Goal: Task Accomplishment & Management: Use online tool/utility

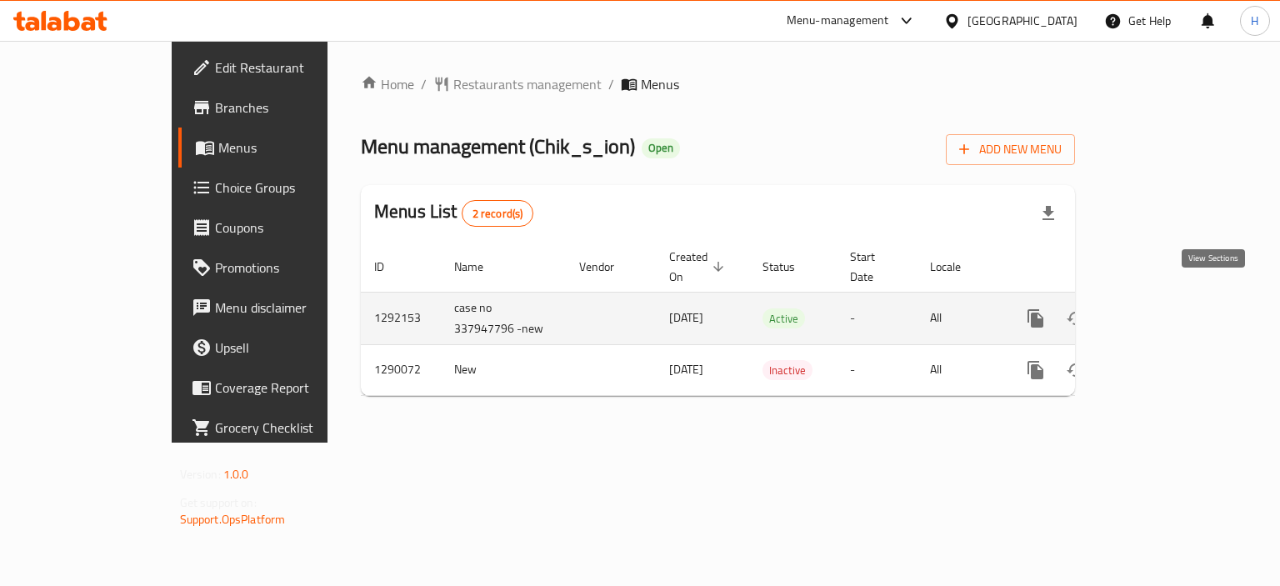
click at [1176, 310] on link "enhanced table" at bounding box center [1156, 318] width 40 height 40
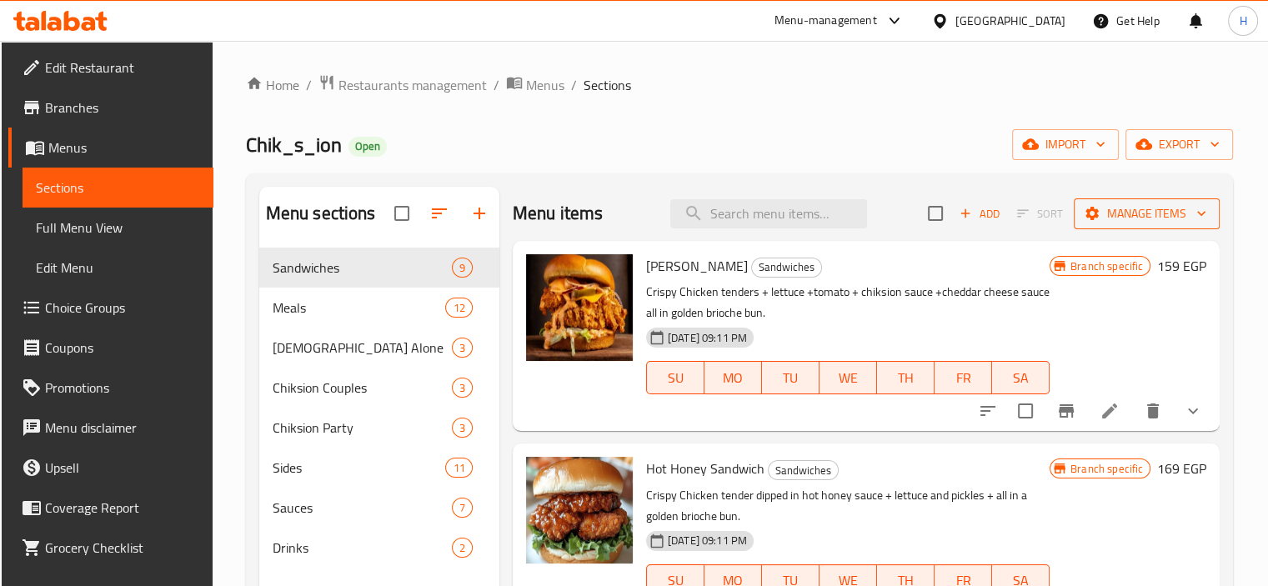
click at [1172, 215] on span "Manage items" at bounding box center [1146, 213] width 119 height 21
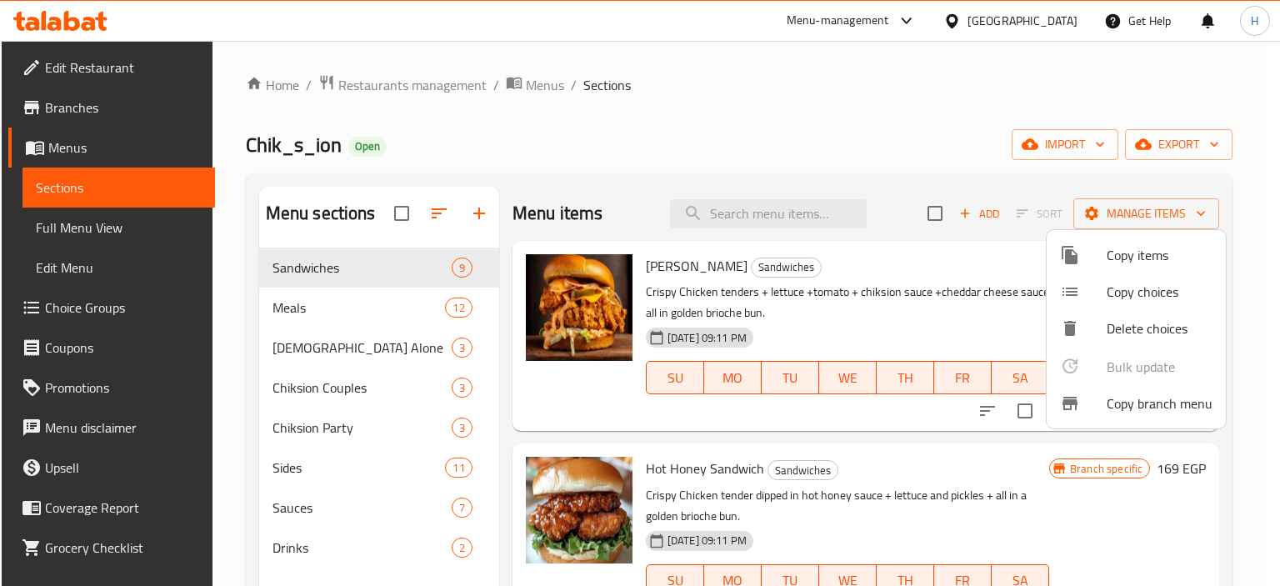
click at [1126, 403] on span "Copy branch menu" at bounding box center [1160, 403] width 106 height 20
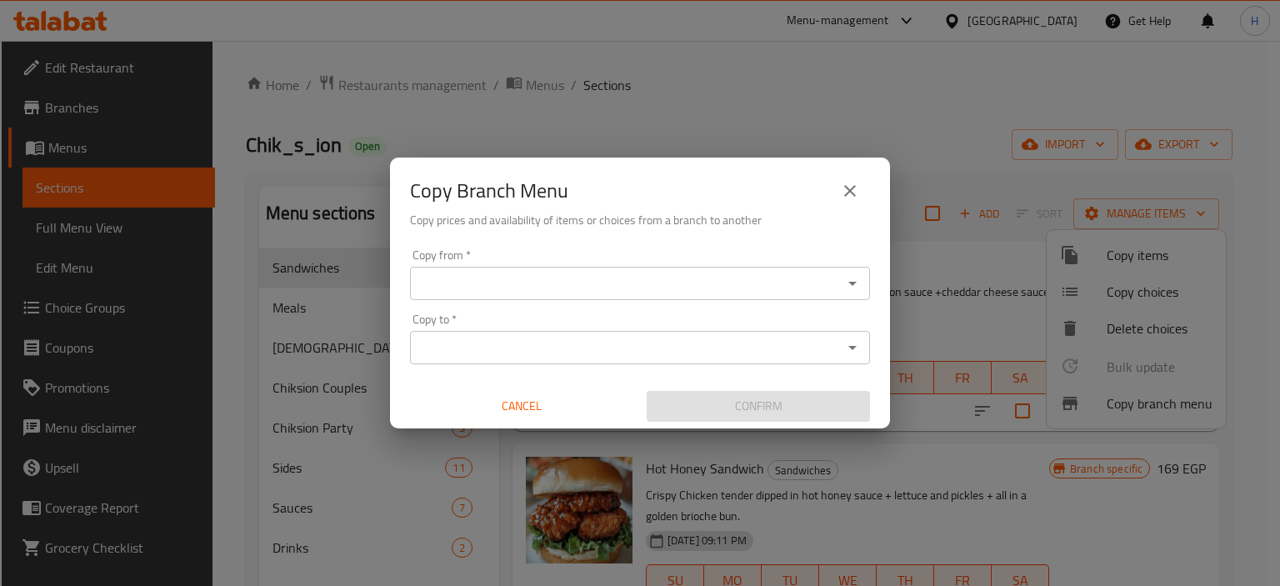
click at [437, 238] on div "Copy Branch Menu Copy prices and availability of items or choices from a branch…" at bounding box center [640, 200] width 500 height 85
click at [445, 274] on input "Copy from   *" at bounding box center [626, 283] width 423 height 23
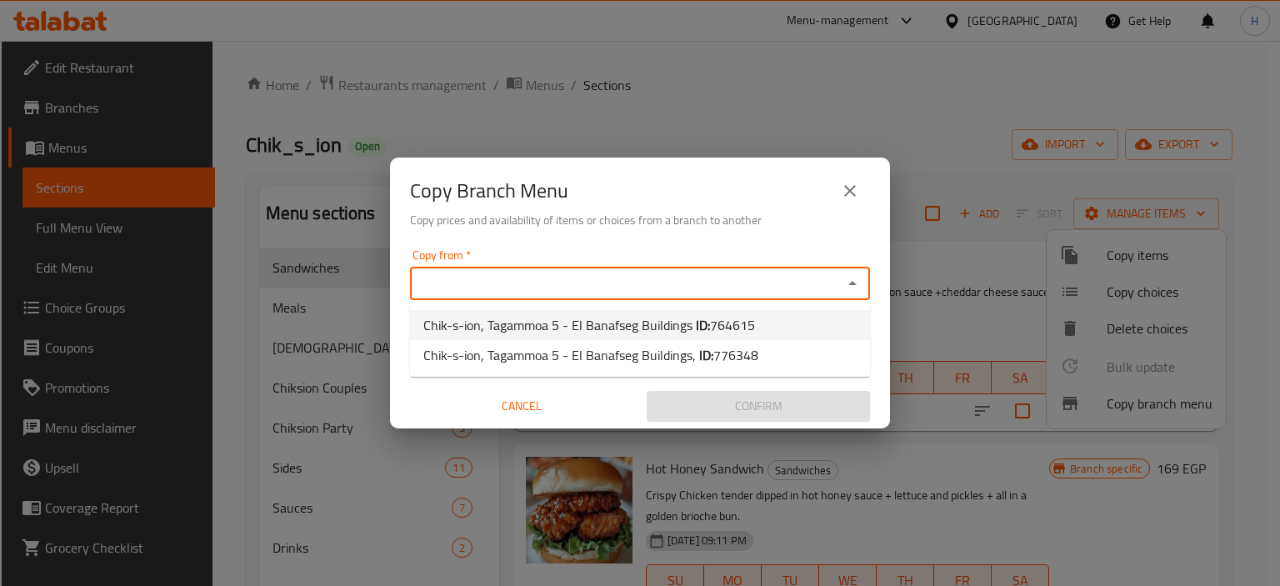
click at [492, 326] on span "Chik-s-ion, Tagammoa 5 - El Banafseg Buildings ID: 764615" at bounding box center [589, 325] width 332 height 20
type input "Chik-s-ion, Tagammoa 5 - El Banafseg Buildings"
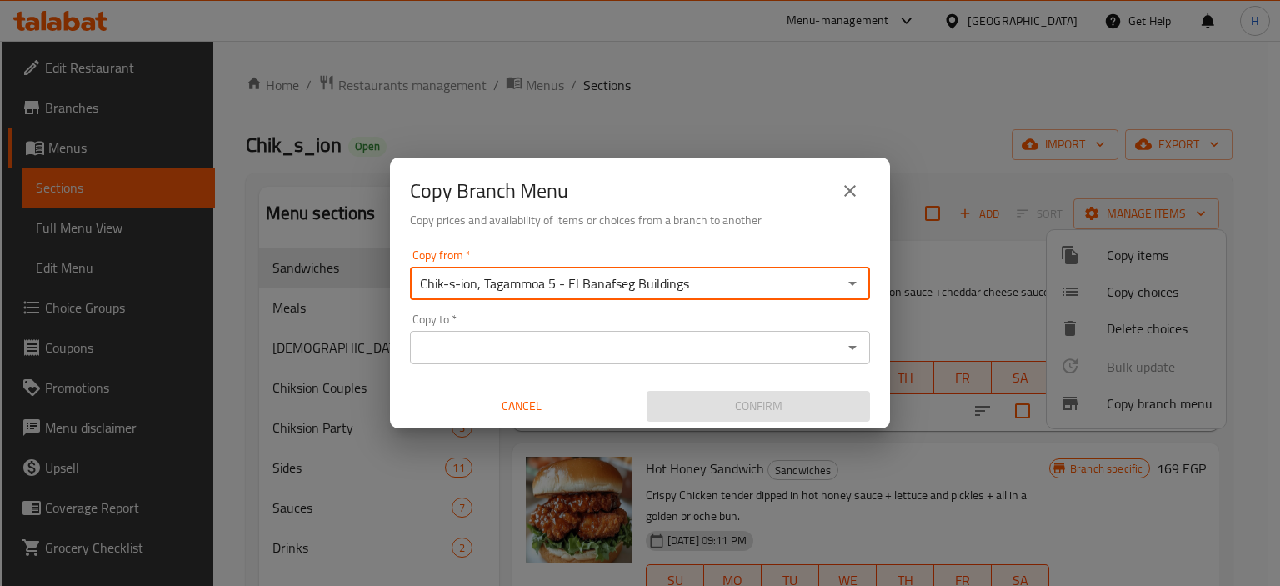
click at [494, 342] on input "Copy to   *" at bounding box center [626, 347] width 423 height 23
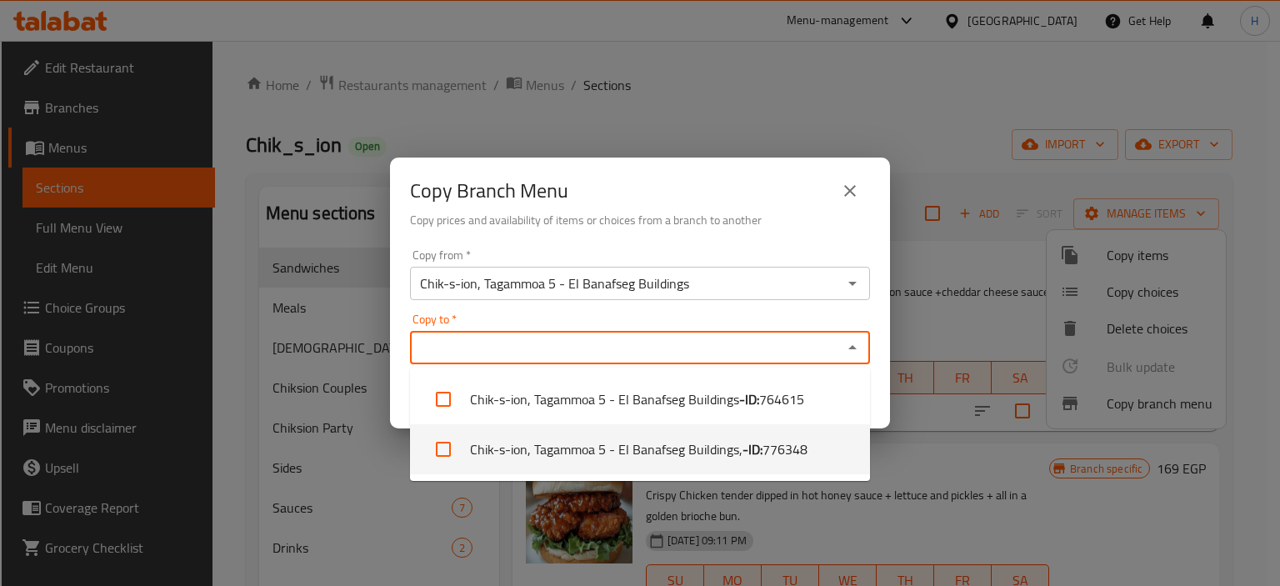
click at [517, 443] on li "Chik-s-ion, Tagammoa 5 - El Banafseg Buildings, - ID: 776348" at bounding box center [640, 449] width 460 height 50
checkbox input "true"
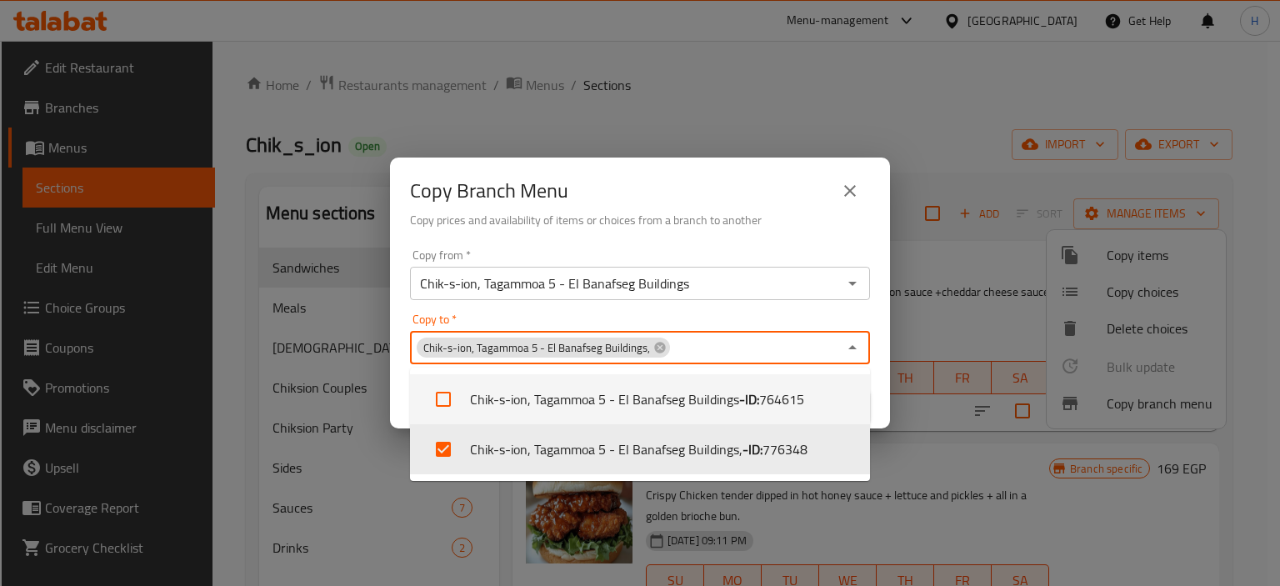
click at [630, 206] on div "Copy Branch Menu" at bounding box center [640, 191] width 460 height 40
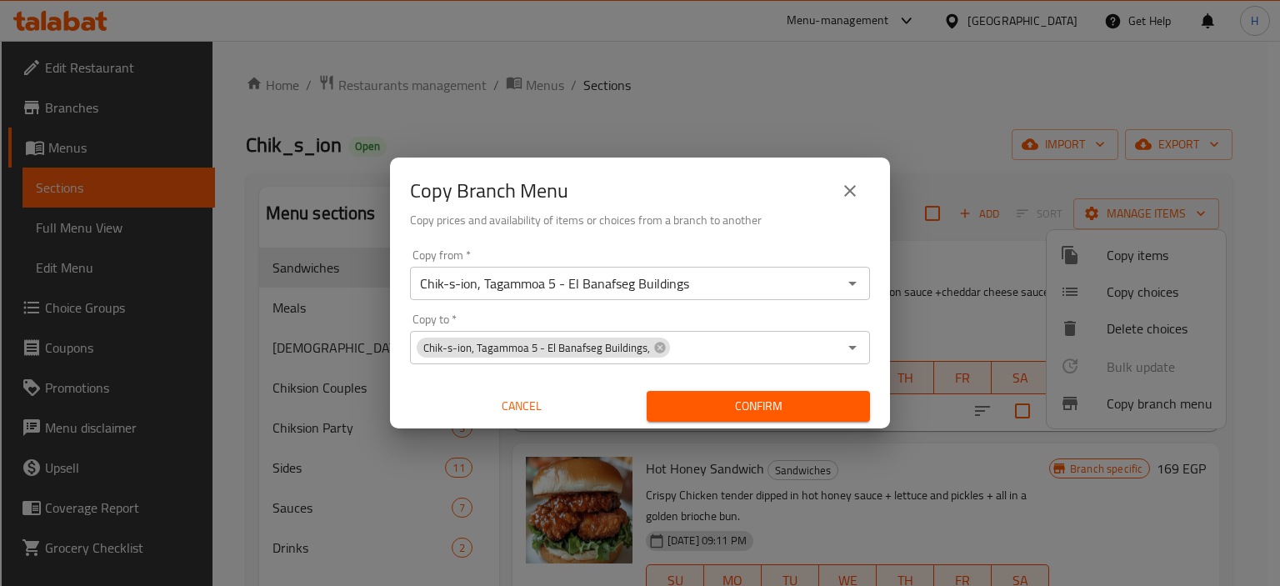
click at [717, 396] on span "Confirm" at bounding box center [758, 406] width 197 height 21
